Goal: Task Accomplishment & Management: Use online tool/utility

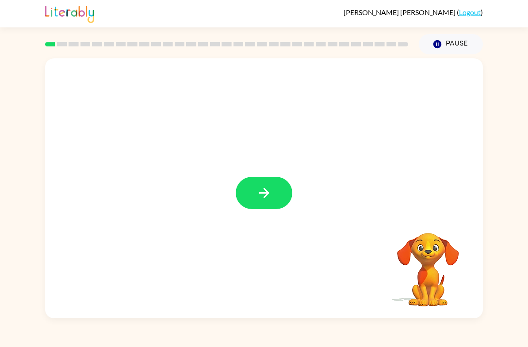
click at [281, 190] on button "button" at bounding box center [263, 193] width 57 height 32
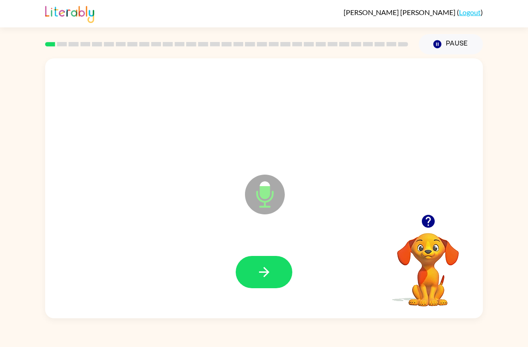
click at [255, 277] on button "button" at bounding box center [263, 272] width 57 height 32
click at [266, 269] on icon "button" at bounding box center [263, 271] width 15 height 15
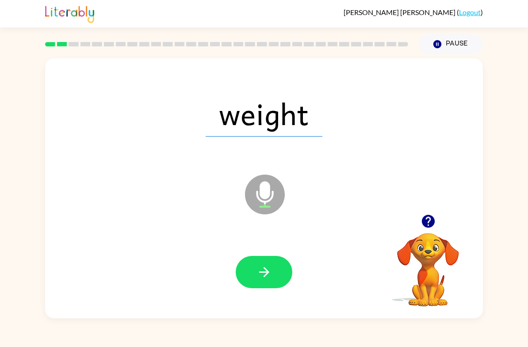
click at [263, 273] on icon "button" at bounding box center [263, 271] width 15 height 15
click at [265, 269] on icon "button" at bounding box center [263, 272] width 10 height 10
click at [266, 270] on icon "button" at bounding box center [263, 272] width 10 height 10
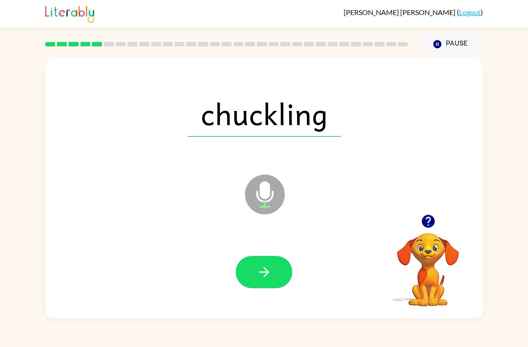
click at [265, 269] on icon "button" at bounding box center [263, 272] width 10 height 10
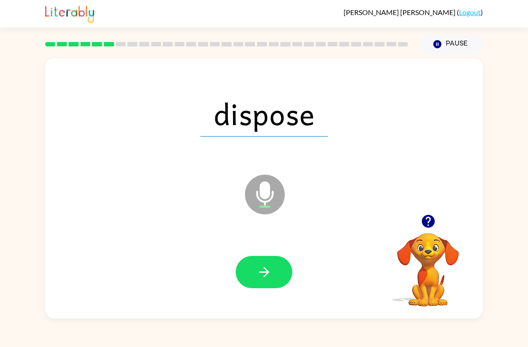
click at [276, 268] on button "button" at bounding box center [263, 272] width 57 height 32
click at [259, 272] on icon "button" at bounding box center [263, 272] width 10 height 10
click at [260, 269] on icon "button" at bounding box center [263, 271] width 15 height 15
click at [256, 274] on icon "button" at bounding box center [263, 271] width 15 height 15
click at [259, 270] on icon "button" at bounding box center [263, 271] width 15 height 15
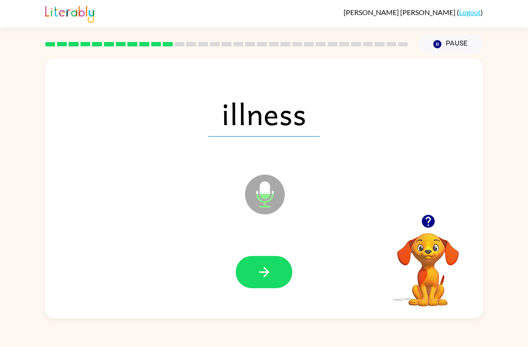
click at [270, 265] on icon "button" at bounding box center [263, 271] width 15 height 15
click at [261, 273] on icon "button" at bounding box center [263, 271] width 15 height 15
click at [267, 281] on button "button" at bounding box center [263, 272] width 57 height 32
click at [269, 273] on icon "button" at bounding box center [263, 271] width 15 height 15
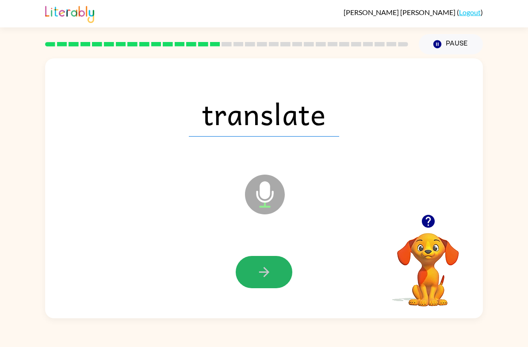
click at [270, 270] on icon "button" at bounding box center [263, 271] width 15 height 15
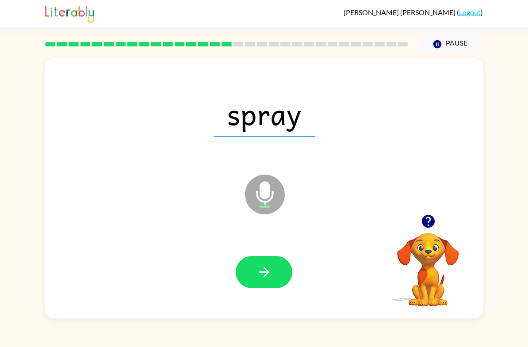
click at [252, 276] on button "button" at bounding box center [263, 272] width 57 height 32
click at [274, 288] on button "button" at bounding box center [263, 272] width 57 height 32
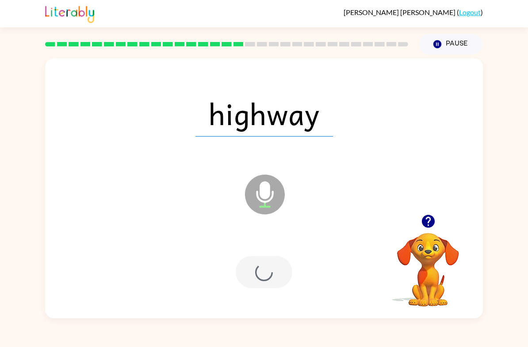
click at [262, 259] on div at bounding box center [263, 272] width 57 height 32
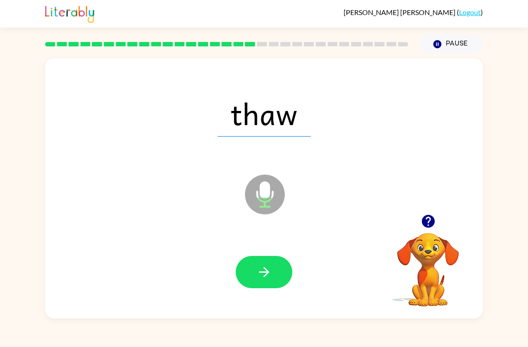
click at [260, 284] on button "button" at bounding box center [263, 272] width 57 height 32
click at [277, 277] on button "button" at bounding box center [263, 272] width 57 height 32
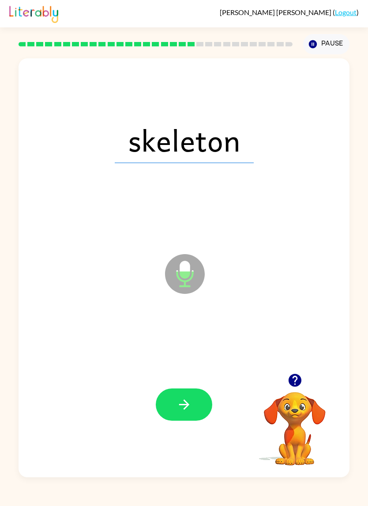
click at [175, 346] on button "button" at bounding box center [184, 404] width 57 height 32
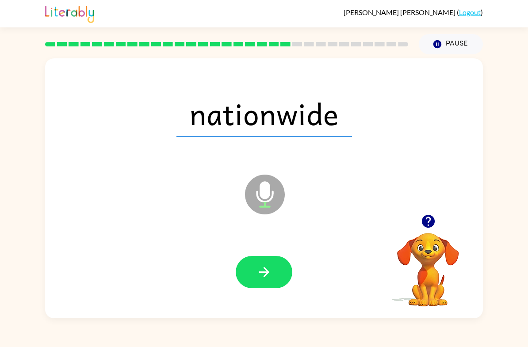
click at [263, 261] on button "button" at bounding box center [263, 272] width 57 height 32
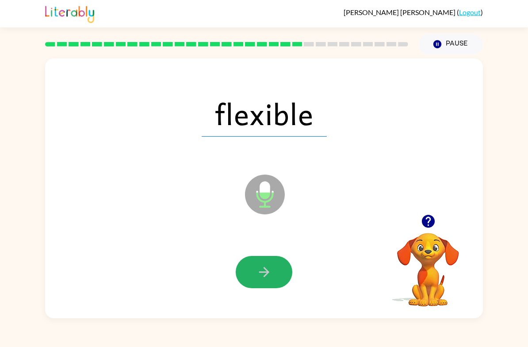
click at [255, 271] on button "button" at bounding box center [263, 272] width 57 height 32
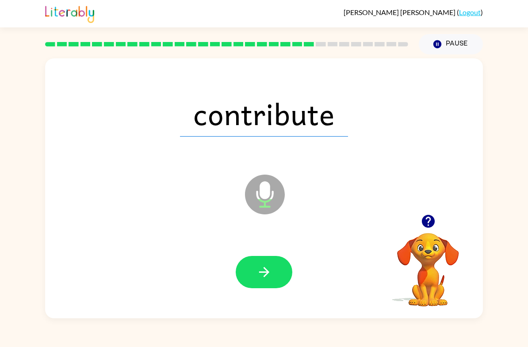
click at [275, 275] on button "button" at bounding box center [263, 272] width 57 height 32
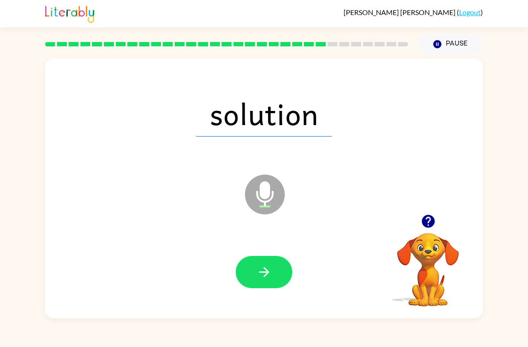
click at [276, 268] on button "button" at bounding box center [263, 272] width 57 height 32
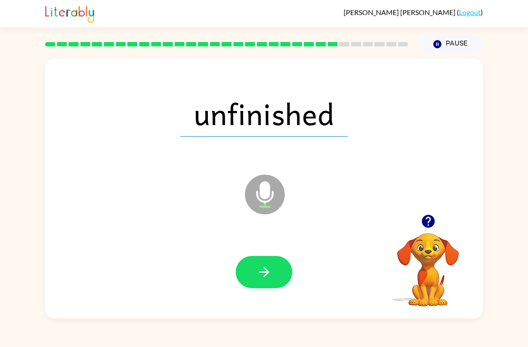
click at [255, 270] on button "button" at bounding box center [263, 272] width 57 height 32
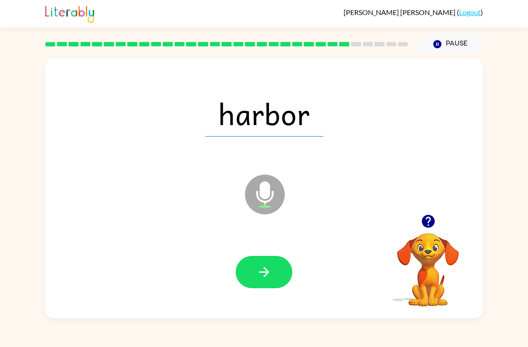
click at [256, 282] on button "button" at bounding box center [263, 272] width 57 height 32
click at [277, 264] on button "button" at bounding box center [263, 272] width 57 height 32
click at [261, 283] on button "button" at bounding box center [263, 272] width 57 height 32
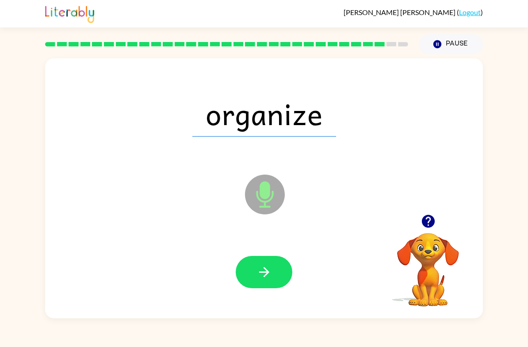
click at [239, 274] on button "button" at bounding box center [263, 272] width 57 height 32
click at [261, 264] on div at bounding box center [263, 272] width 57 height 32
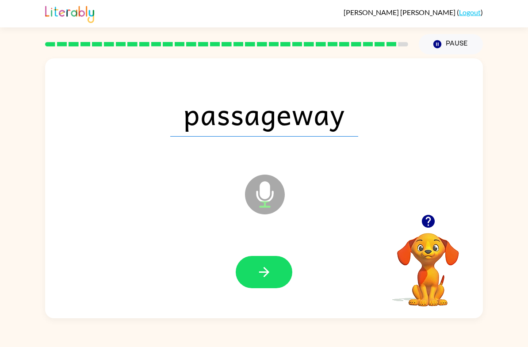
click at [262, 270] on icon "button" at bounding box center [263, 271] width 15 height 15
